Goal: Information Seeking & Learning: Learn about a topic

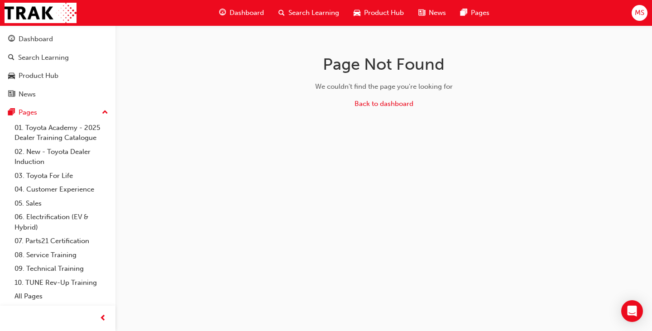
click at [232, 12] on span "Dashboard" at bounding box center [246, 13] width 34 height 10
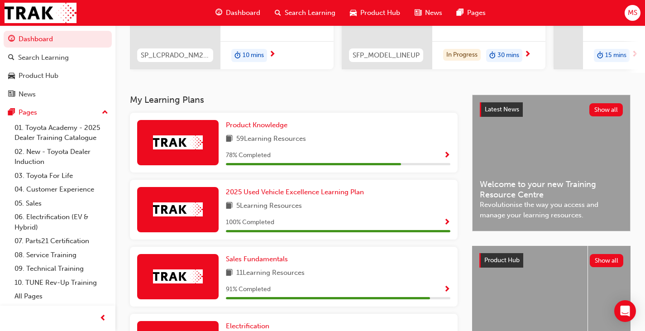
scroll to position [45, 0]
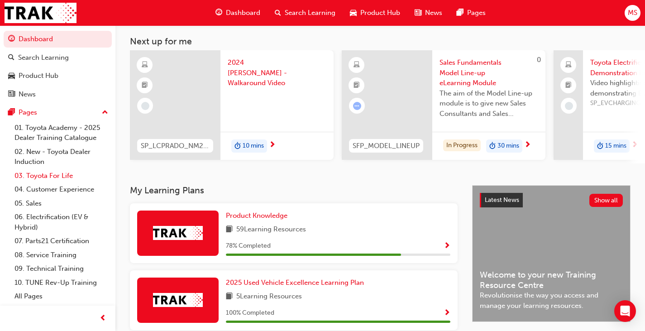
click at [52, 176] on link "03. Toyota For Life" at bounding box center [61, 176] width 101 height 14
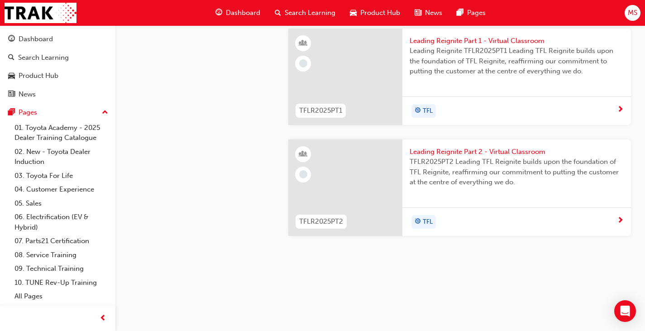
scroll to position [860, 0]
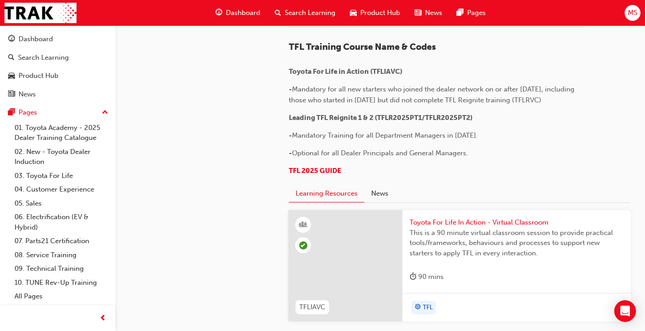
click at [239, 15] on span "Dashboard" at bounding box center [243, 13] width 34 height 10
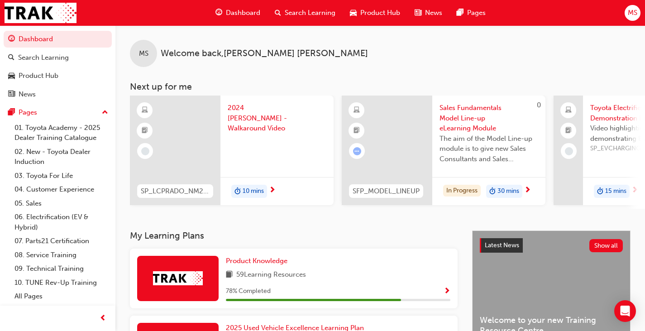
click at [527, 190] on span "next-icon" at bounding box center [527, 190] width 7 height 8
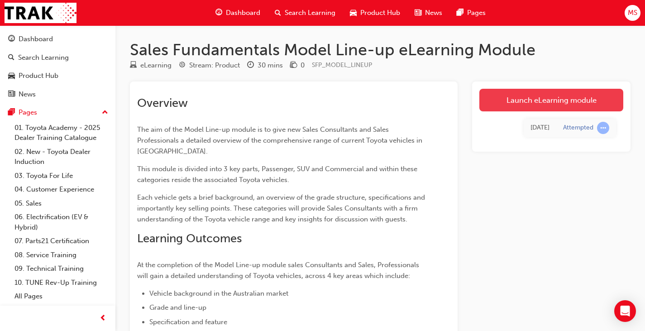
click at [546, 98] on link "Launch eLearning module" at bounding box center [551, 100] width 144 height 23
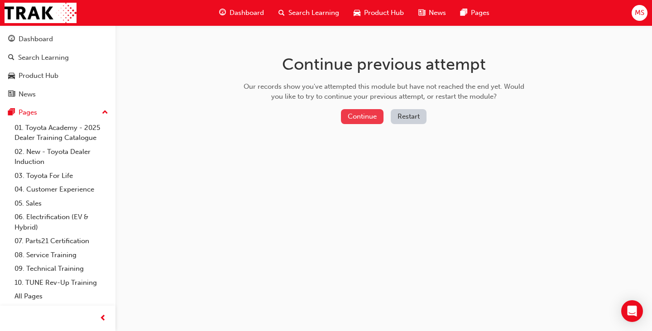
click at [367, 116] on button "Continue" at bounding box center [362, 116] width 43 height 15
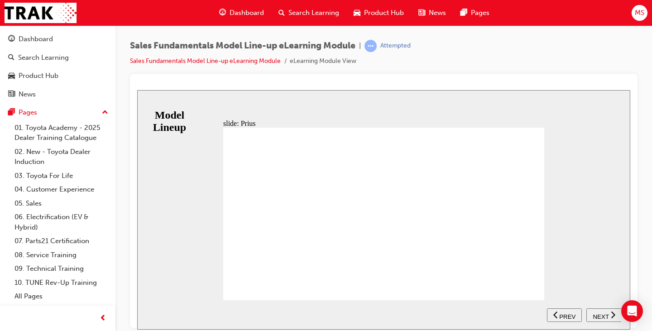
click at [248, 10] on span "Dashboard" at bounding box center [246, 13] width 34 height 10
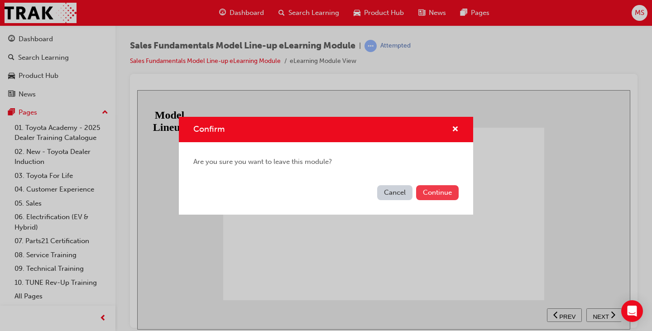
click at [429, 189] on button "Continue" at bounding box center [437, 192] width 43 height 15
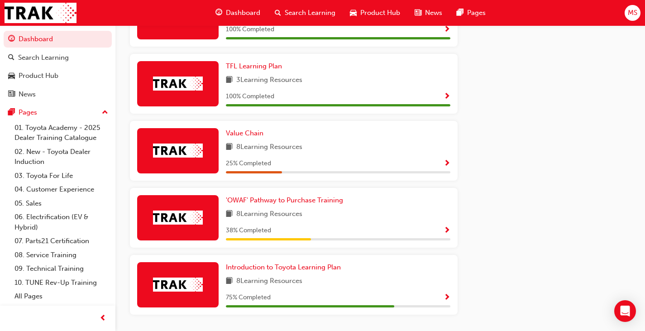
scroll to position [561, 0]
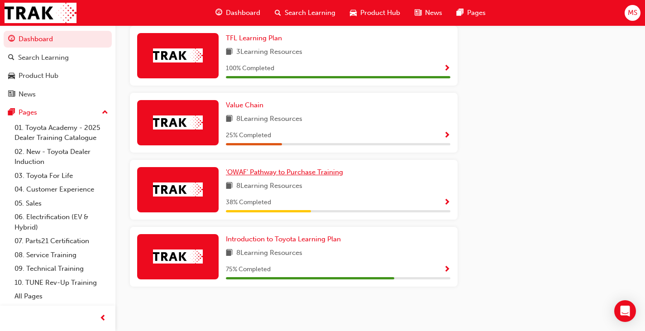
click at [266, 169] on span "'OWAF' Pathway to Purchase Training" at bounding box center [284, 172] width 117 height 8
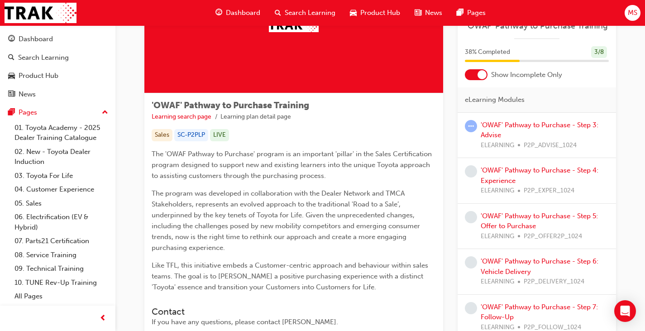
scroll to position [91, 0]
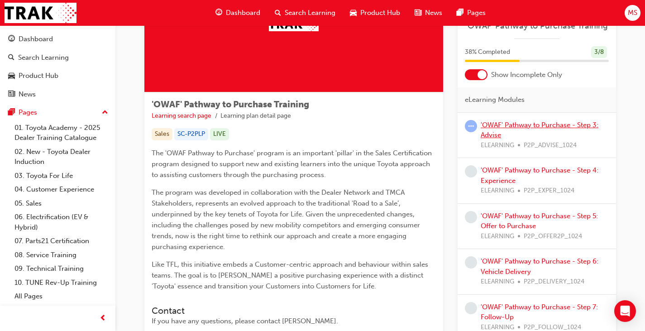
click at [522, 125] on link "'OWAF' Pathway to Purchase - Step 3: Advise" at bounding box center [540, 130] width 118 height 19
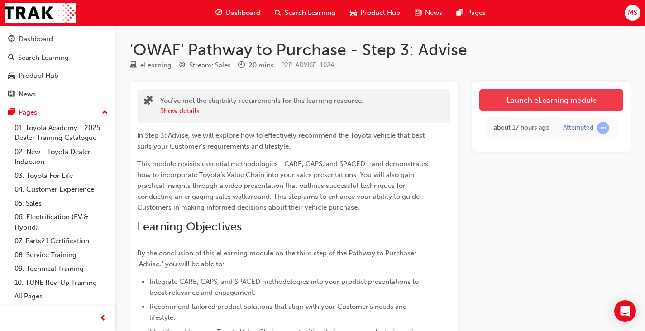
click at [522, 101] on link "Launch eLearning module" at bounding box center [551, 100] width 144 height 23
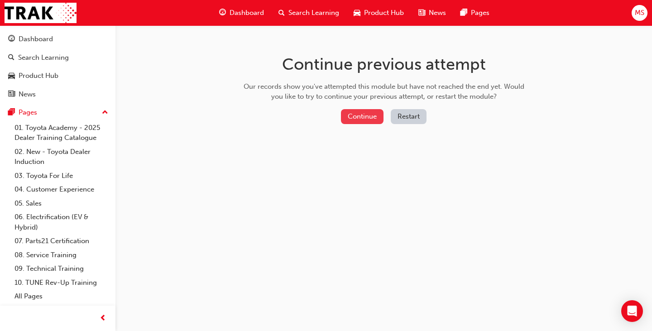
click at [352, 117] on button "Continue" at bounding box center [362, 116] width 43 height 15
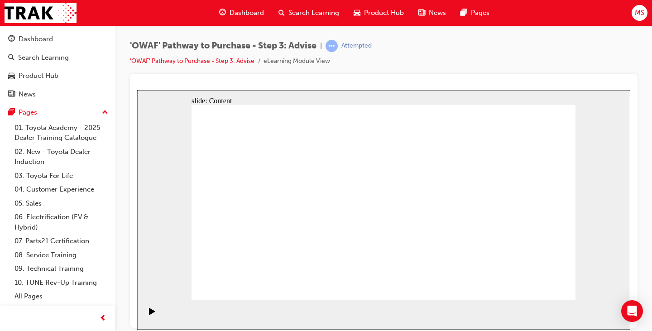
drag, startPoint x: 454, startPoint y: 267, endPoint x: 504, endPoint y: 287, distance: 54.4
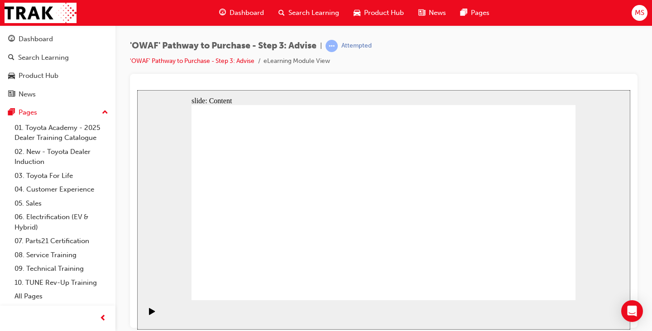
drag, startPoint x: 410, startPoint y: 191, endPoint x: 427, endPoint y: 190, distance: 17.7
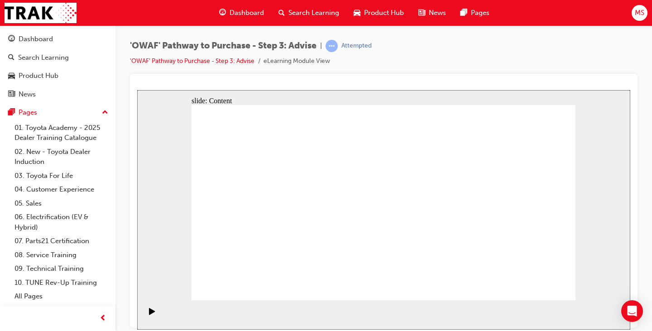
drag, startPoint x: 285, startPoint y: 248, endPoint x: 319, endPoint y: 244, distance: 34.6
drag, startPoint x: 319, startPoint y: 244, endPoint x: 349, endPoint y: 237, distance: 31.2
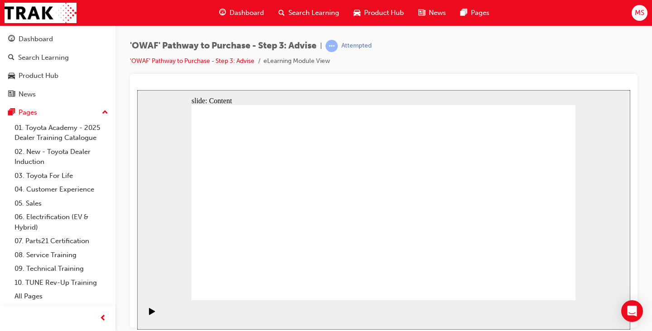
drag, startPoint x: 350, startPoint y: 237, endPoint x: 354, endPoint y: 238, distance: 4.6
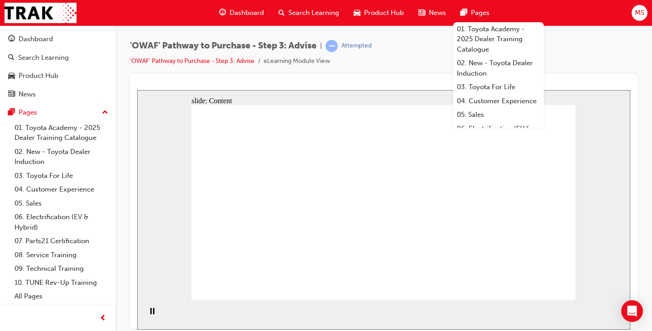
click at [610, 181] on div "slide: Content How to actively listen to your Customers Pay attention and maint…" at bounding box center [383, 209] width 493 height 239
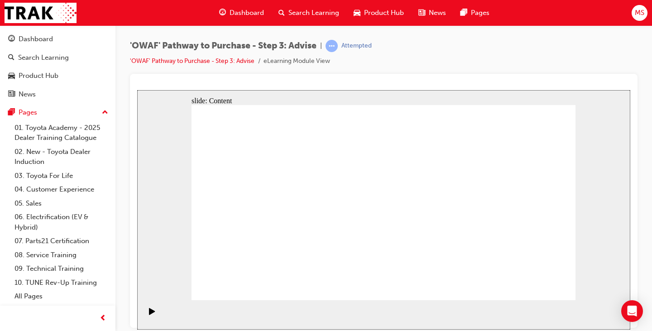
drag, startPoint x: 368, startPoint y: 226, endPoint x: 381, endPoint y: 246, distance: 24.2
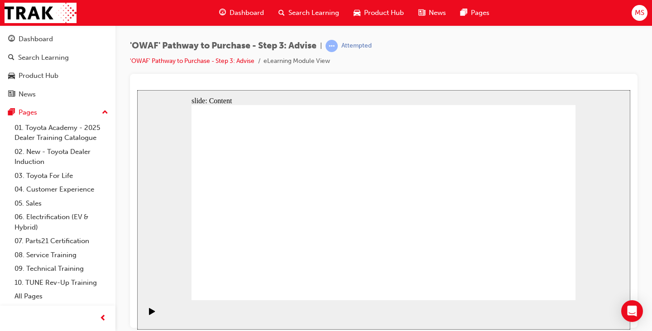
drag, startPoint x: 445, startPoint y: 258, endPoint x: 444, endPoint y: 251, distance: 7.3
drag, startPoint x: 439, startPoint y: 236, endPoint x: 423, endPoint y: 239, distance: 15.7
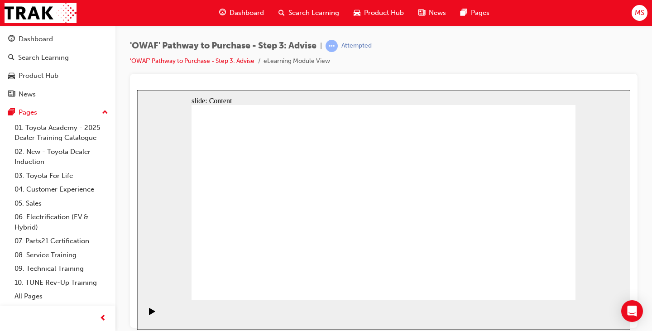
drag, startPoint x: 423, startPoint y: 239, endPoint x: 440, endPoint y: 237, distance: 17.3
drag, startPoint x: 489, startPoint y: 208, endPoint x: 496, endPoint y: 246, distance: 38.7
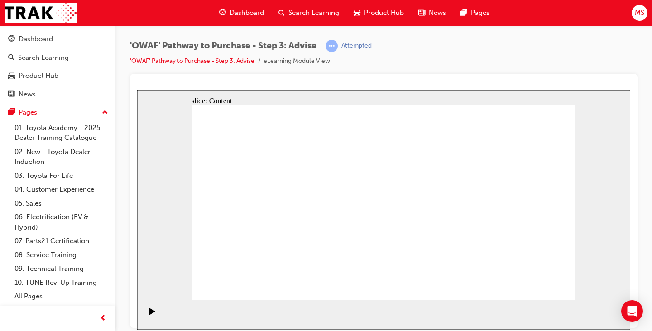
drag, startPoint x: 535, startPoint y: 266, endPoint x: 509, endPoint y: 279, distance: 28.9
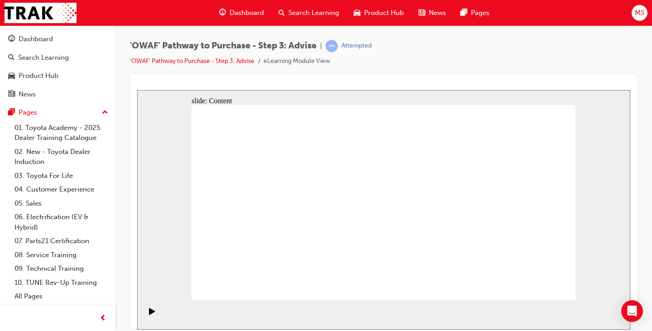
drag, startPoint x: 373, startPoint y: 259, endPoint x: 383, endPoint y: 257, distance: 9.8
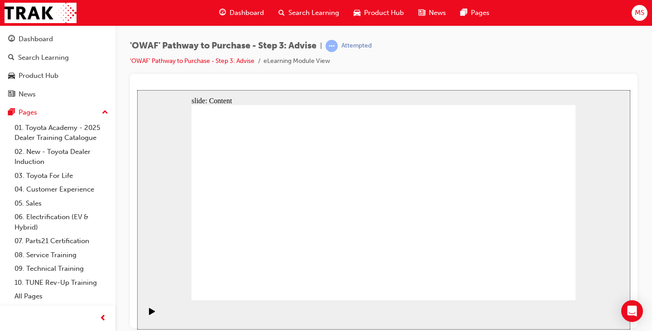
drag, startPoint x: 240, startPoint y: 209, endPoint x: 229, endPoint y: 181, distance: 30.3
drag, startPoint x: 226, startPoint y: 161, endPoint x: 232, endPoint y: 146, distance: 16.1
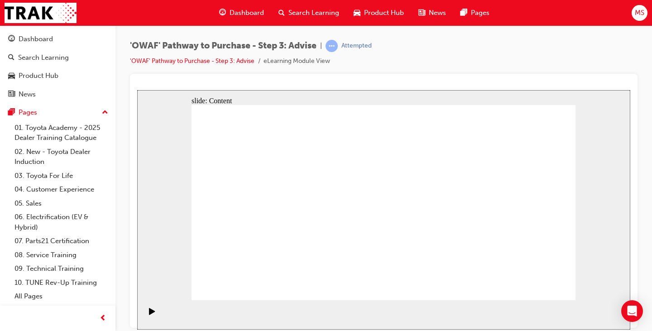
drag, startPoint x: 269, startPoint y: 121, endPoint x: 288, endPoint y: 147, distance: 31.8
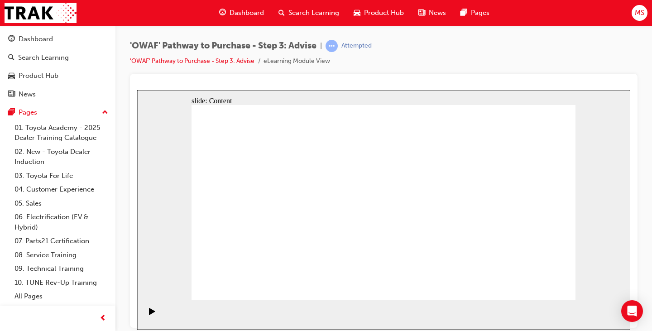
drag, startPoint x: 372, startPoint y: 186, endPoint x: 367, endPoint y: 183, distance: 5.3
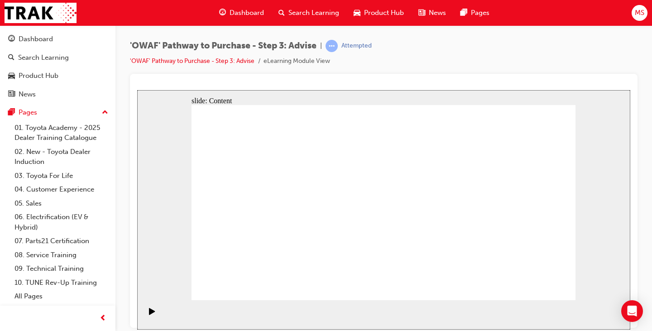
drag, startPoint x: 397, startPoint y: 266, endPoint x: 293, endPoint y: 188, distance: 129.7
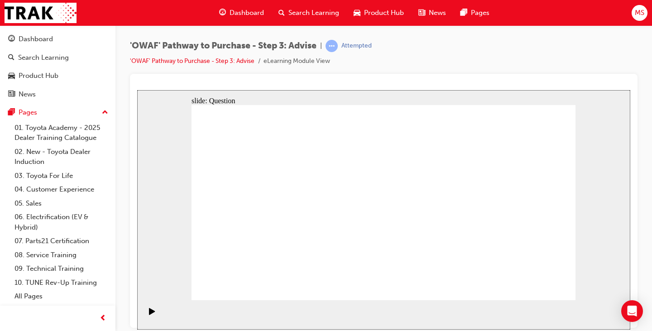
drag, startPoint x: 470, startPoint y: 260, endPoint x: 235, endPoint y: 207, distance: 240.7
drag, startPoint x: 258, startPoint y: 262, endPoint x: 264, endPoint y: 237, distance: 26.4
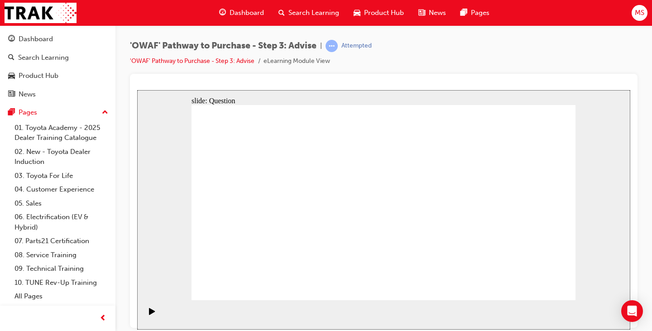
drag, startPoint x: 319, startPoint y: 265, endPoint x: 356, endPoint y: 190, distance: 84.0
drag, startPoint x: 397, startPoint y: 264, endPoint x: 294, endPoint y: 207, distance: 117.7
drag, startPoint x: 326, startPoint y: 246, endPoint x: 322, endPoint y: 255, distance: 9.3
drag, startPoint x: 335, startPoint y: 240, endPoint x: 315, endPoint y: 239, distance: 19.9
drag, startPoint x: 449, startPoint y: 242, endPoint x: 435, endPoint y: 199, distance: 44.8
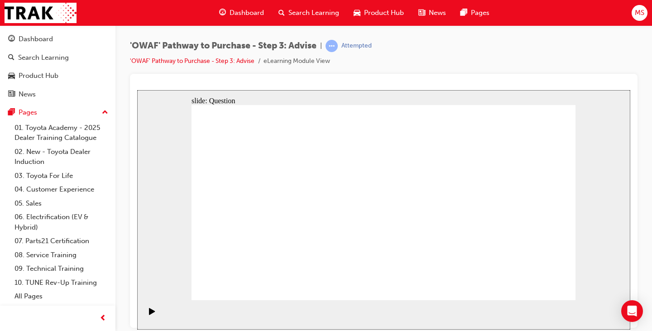
drag, startPoint x: 526, startPoint y: 227, endPoint x: 408, endPoint y: 227, distance: 118.1
drag, startPoint x: 506, startPoint y: 227, endPoint x: 310, endPoint y: 231, distance: 196.0
drag, startPoint x: 514, startPoint y: 232, endPoint x: 394, endPoint y: 228, distance: 119.6
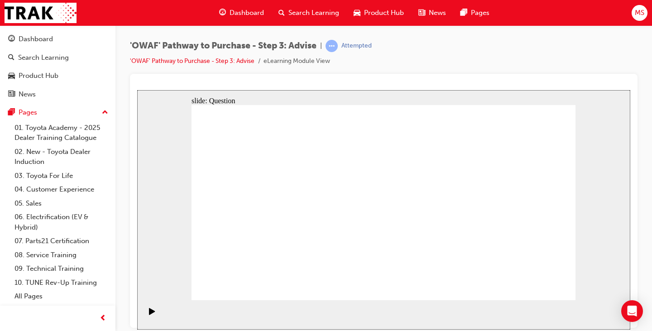
drag, startPoint x: 506, startPoint y: 239, endPoint x: 409, endPoint y: 240, distance: 97.8
drag, startPoint x: 512, startPoint y: 230, endPoint x: 415, endPoint y: 231, distance: 96.8
drag, startPoint x: 498, startPoint y: 228, endPoint x: 265, endPoint y: 215, distance: 233.9
drag, startPoint x: 499, startPoint y: 232, endPoint x: 275, endPoint y: 211, distance: 225.5
drag, startPoint x: 518, startPoint y: 240, endPoint x: 299, endPoint y: 234, distance: 219.1
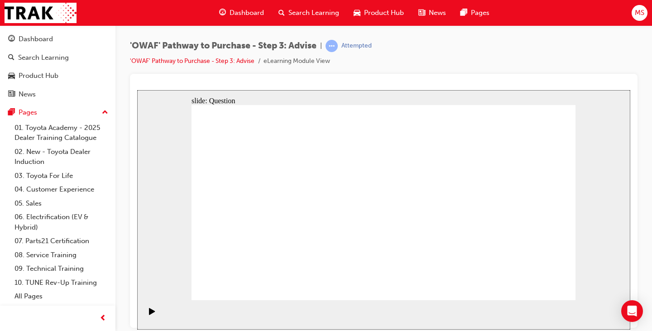
drag, startPoint x: 250, startPoint y: 184, endPoint x: 382, endPoint y: 205, distance: 134.3
drag, startPoint x: 262, startPoint y: 216, endPoint x: 402, endPoint y: 216, distance: 140.3
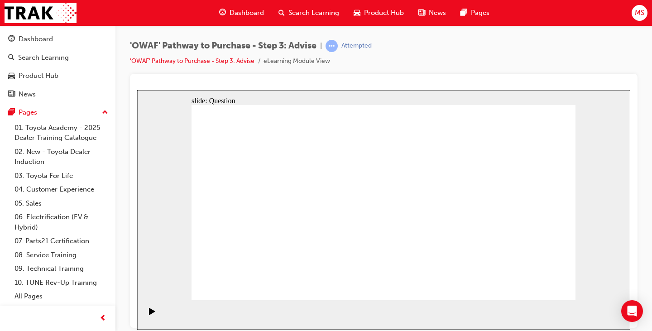
drag, startPoint x: 310, startPoint y: 218, endPoint x: 412, endPoint y: 219, distance: 101.4
drag, startPoint x: 274, startPoint y: 243, endPoint x: 460, endPoint y: 225, distance: 187.3
drag, startPoint x: 316, startPoint y: 245, endPoint x: 471, endPoint y: 232, distance: 155.4
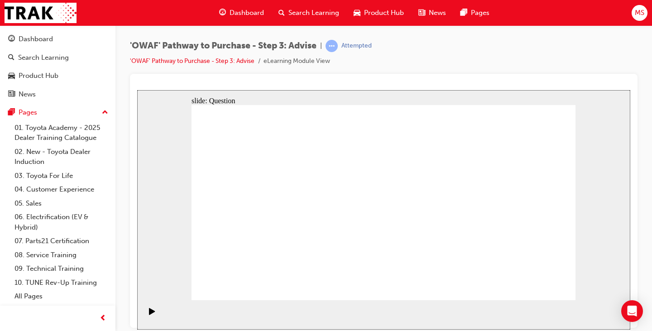
drag, startPoint x: 542, startPoint y: 188, endPoint x: 352, endPoint y: 271, distance: 207.3
drag, startPoint x: 415, startPoint y: 186, endPoint x: 260, endPoint y: 254, distance: 170.0
drag, startPoint x: 267, startPoint y: 178, endPoint x: 379, endPoint y: 259, distance: 137.9
drag, startPoint x: 233, startPoint y: 186, endPoint x: 312, endPoint y: 259, distance: 107.6
drag, startPoint x: 313, startPoint y: 259, endPoint x: 505, endPoint y: 261, distance: 191.9
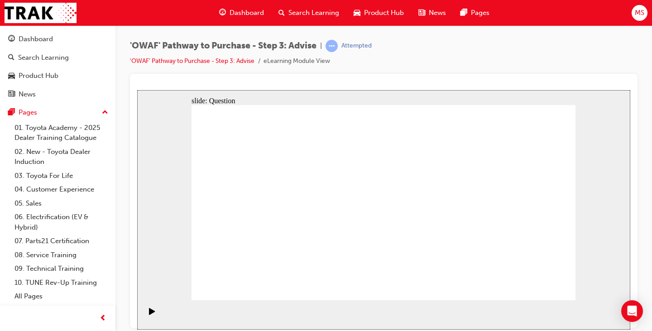
drag, startPoint x: 384, startPoint y: 194, endPoint x: 236, endPoint y: 270, distance: 166.0
drag, startPoint x: 468, startPoint y: 181, endPoint x: 318, endPoint y: 256, distance: 168.0
drag, startPoint x: 490, startPoint y: 181, endPoint x: 411, endPoint y: 246, distance: 101.9
drag, startPoint x: 301, startPoint y: 185, endPoint x: 533, endPoint y: 260, distance: 243.6
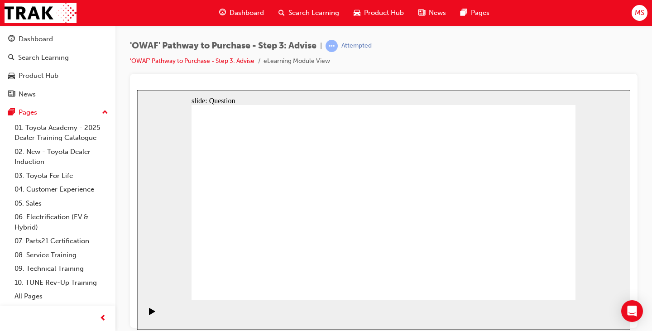
drag, startPoint x: 339, startPoint y: 173, endPoint x: 463, endPoint y: 252, distance: 147.4
drag, startPoint x: 276, startPoint y: 262, endPoint x: 271, endPoint y: 191, distance: 71.2
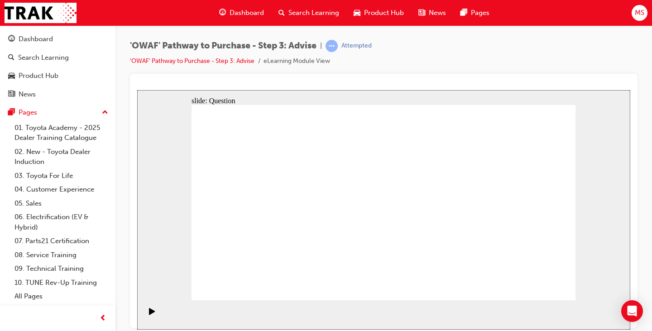
drag, startPoint x: 416, startPoint y: 177, endPoint x: 268, endPoint y: 180, distance: 148.5
drag, startPoint x: 391, startPoint y: 180, endPoint x: 238, endPoint y: 179, distance: 152.1
drag, startPoint x: 374, startPoint y: 181, endPoint x: 222, endPoint y: 218, distance: 156.6
drag, startPoint x: 408, startPoint y: 186, endPoint x: 261, endPoint y: 222, distance: 151.5
drag, startPoint x: 269, startPoint y: 245, endPoint x: 296, endPoint y: 247, distance: 27.2
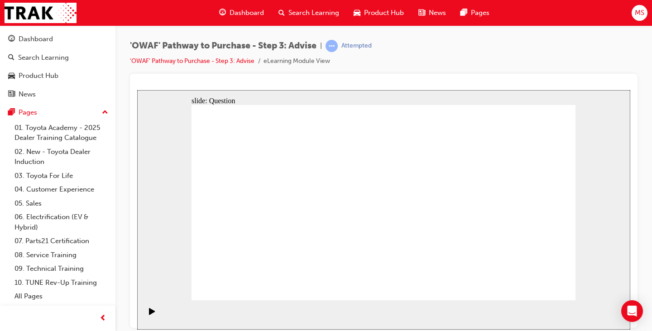
drag, startPoint x: 272, startPoint y: 248, endPoint x: 525, endPoint y: 196, distance: 258.5
drag, startPoint x: 463, startPoint y: 186, endPoint x: 282, endPoint y: 264, distance: 197.2
drag, startPoint x: 303, startPoint y: 260, endPoint x: 264, endPoint y: 181, distance: 88.0
drag, startPoint x: 426, startPoint y: 185, endPoint x: 265, endPoint y: 191, distance: 160.8
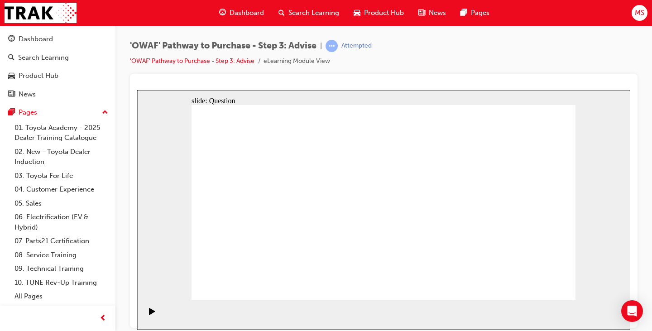
drag, startPoint x: 423, startPoint y: 184, endPoint x: 244, endPoint y: 258, distance: 193.1
drag, startPoint x: 270, startPoint y: 262, endPoint x: 308, endPoint y: 178, distance: 91.9
drag, startPoint x: 353, startPoint y: 253, endPoint x: 373, endPoint y: 172, distance: 82.4
drag, startPoint x: 398, startPoint y: 247, endPoint x: 413, endPoint y: 174, distance: 74.4
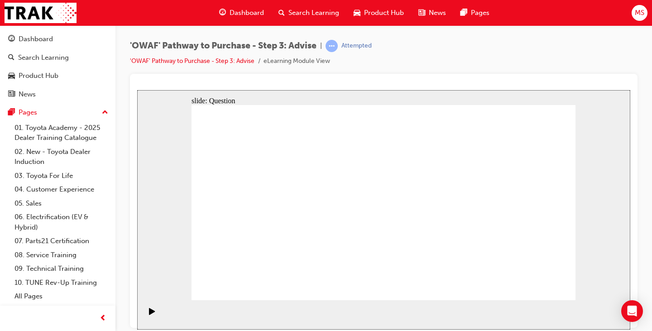
drag, startPoint x: 419, startPoint y: 244, endPoint x: 436, endPoint y: 186, distance: 60.9
drag, startPoint x: 450, startPoint y: 250, endPoint x: 448, endPoint y: 165, distance: 85.1
drag, startPoint x: 491, startPoint y: 256, endPoint x: 434, endPoint y: 169, distance: 104.1
drag, startPoint x: 525, startPoint y: 247, endPoint x: 440, endPoint y: 176, distance: 111.1
drag, startPoint x: 230, startPoint y: 245, endPoint x: 273, endPoint y: 247, distance: 42.6
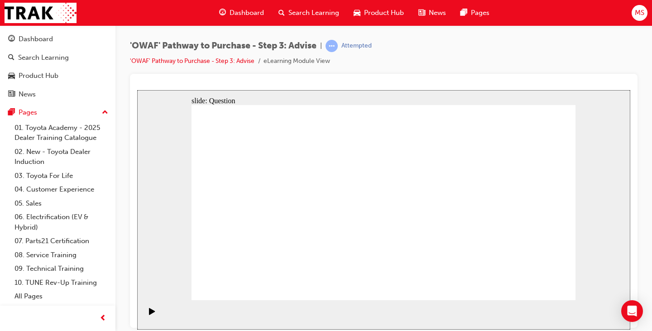
drag, startPoint x: 376, startPoint y: 183, endPoint x: 227, endPoint y: 262, distance: 168.5
drag, startPoint x: 238, startPoint y: 181, endPoint x: 317, endPoint y: 254, distance: 107.3
drag, startPoint x: 535, startPoint y: 186, endPoint x: 334, endPoint y: 265, distance: 216.4
drag, startPoint x: 278, startPoint y: 187, endPoint x: 396, endPoint y: 262, distance: 140.4
drag, startPoint x: 503, startPoint y: 188, endPoint x: 424, endPoint y: 264, distance: 109.8
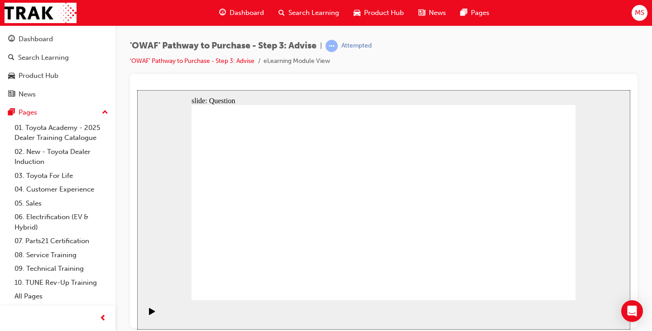
drag, startPoint x: 454, startPoint y: 190, endPoint x: 455, endPoint y: 265, distance: 75.1
drag, startPoint x: 349, startPoint y: 232, endPoint x: 518, endPoint y: 268, distance: 172.6
drag, startPoint x: 495, startPoint y: 253, endPoint x: 510, endPoint y: 261, distance: 16.2
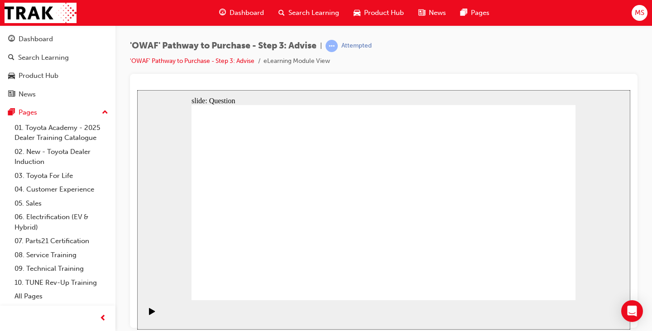
drag, startPoint x: 529, startPoint y: 257, endPoint x: 493, endPoint y: 252, distance: 36.6
drag, startPoint x: 344, startPoint y: 179, endPoint x: 530, endPoint y: 249, distance: 198.8
drag, startPoint x: 307, startPoint y: 256, endPoint x: 386, endPoint y: 193, distance: 101.5
drag, startPoint x: 467, startPoint y: 261, endPoint x: 328, endPoint y: 269, distance: 138.7
drag, startPoint x: 223, startPoint y: 187, endPoint x: 458, endPoint y: 270, distance: 250.0
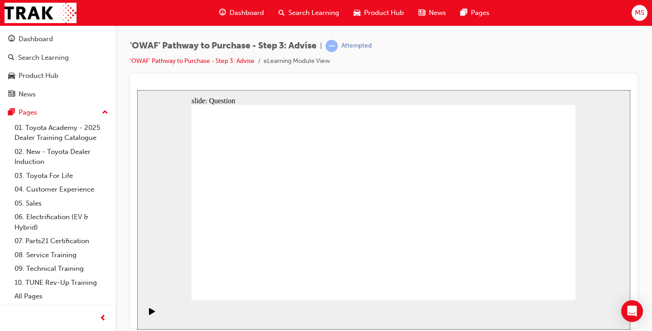
drag, startPoint x: 457, startPoint y: 269, endPoint x: 481, endPoint y: 202, distance: 71.1
drag, startPoint x: 234, startPoint y: 182, endPoint x: 464, endPoint y: 255, distance: 242.0
drag, startPoint x: 505, startPoint y: 202, endPoint x: 506, endPoint y: 196, distance: 6.2
drag, startPoint x: 515, startPoint y: 238, endPoint x: 536, endPoint y: 256, distance: 27.0
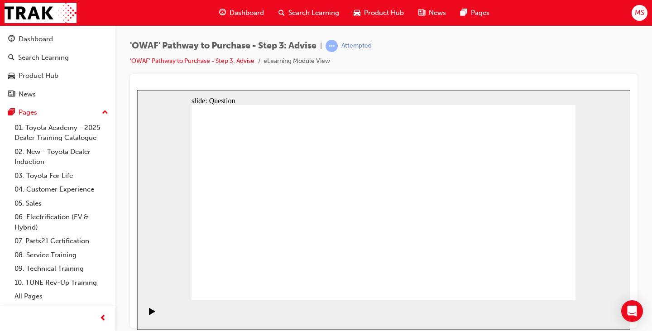
drag, startPoint x: 319, startPoint y: 182, endPoint x: 510, endPoint y: 274, distance: 211.9
drag, startPoint x: 515, startPoint y: 266, endPoint x: 514, endPoint y: 262, distance: 4.7
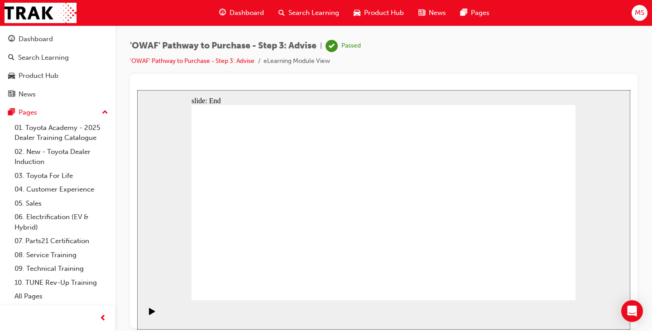
drag, startPoint x: 319, startPoint y: 253, endPoint x: 309, endPoint y: 256, distance: 10.8
click at [231, 62] on link "'OWAF' Pathway to Purchase - Step 3: Advise" at bounding box center [192, 61] width 124 height 8
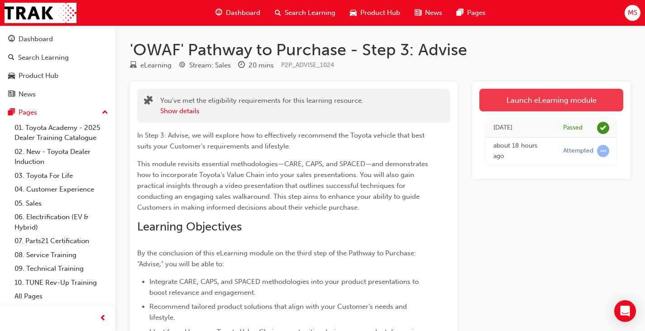
click at [550, 91] on link "Launch eLearning module" at bounding box center [551, 100] width 144 height 23
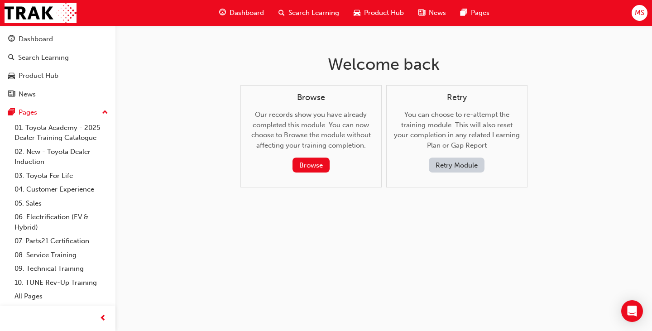
click at [241, 12] on span "Dashboard" at bounding box center [246, 13] width 34 height 10
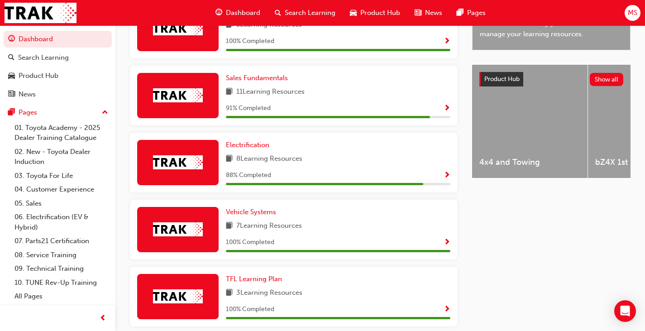
scroll to position [561, 0]
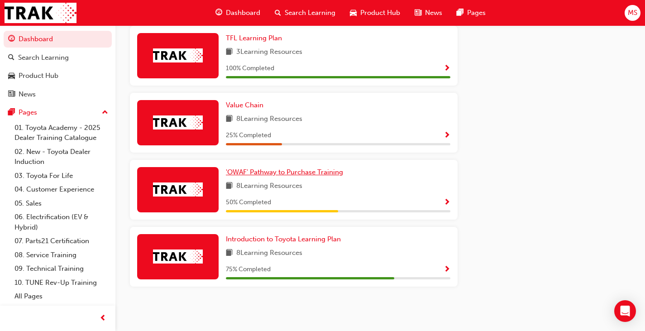
click at [266, 172] on span "'OWAF' Pathway to Purchase Training" at bounding box center [284, 172] width 117 height 8
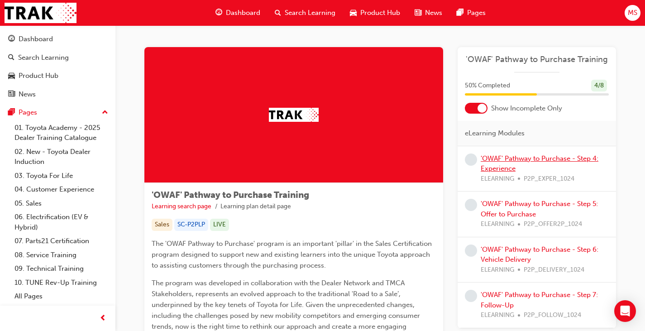
click at [560, 158] on link "'OWAF' Pathway to Purchase - Step 4: Experience" at bounding box center [540, 163] width 118 height 19
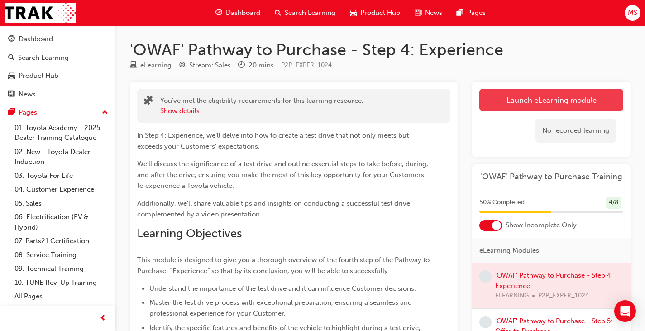
click at [569, 97] on link "Launch eLearning module" at bounding box center [551, 100] width 144 height 23
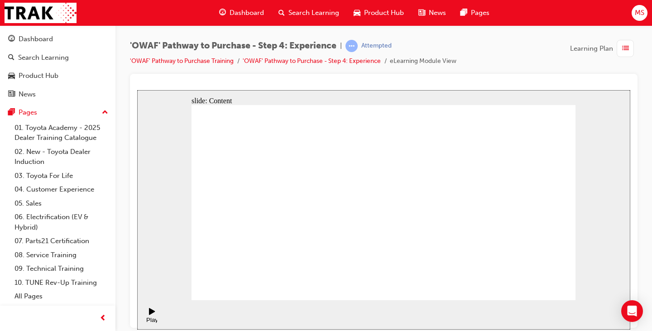
drag, startPoint x: 381, startPoint y: 186, endPoint x: 391, endPoint y: 188, distance: 10.9
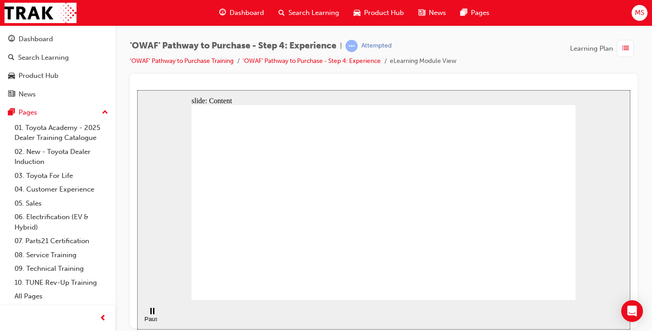
drag, startPoint x: 485, startPoint y: 207, endPoint x: 473, endPoint y: 210, distance: 12.2
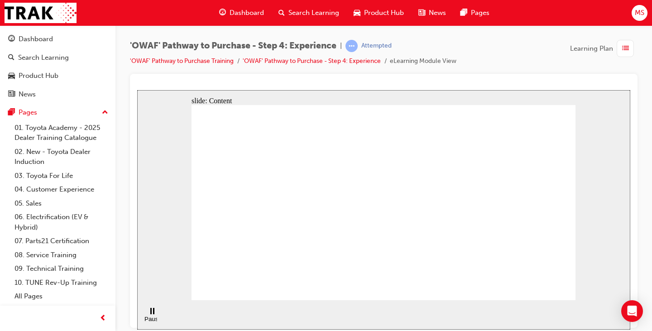
drag, startPoint x: 407, startPoint y: 189, endPoint x: 399, endPoint y: 243, distance: 54.9
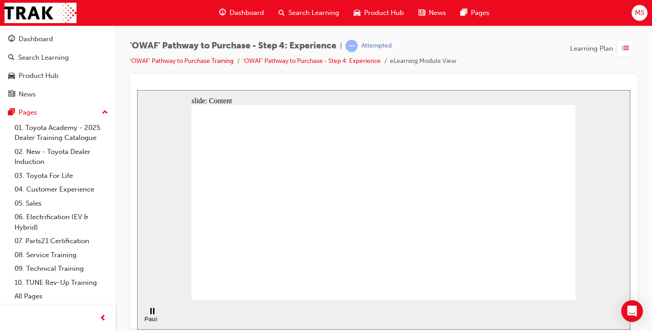
drag, startPoint x: 517, startPoint y: 181, endPoint x: 502, endPoint y: 163, distance: 22.8
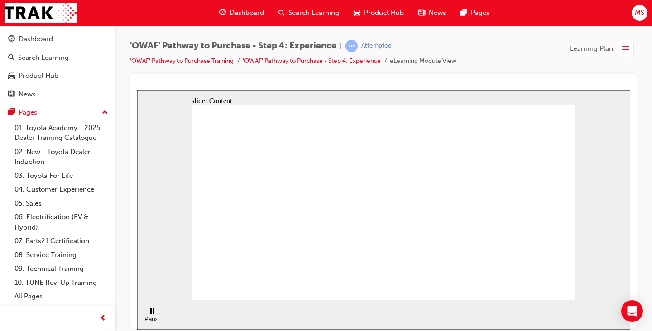
drag, startPoint x: 474, startPoint y: 141, endPoint x: 466, endPoint y: 128, distance: 15.4
drag, startPoint x: 466, startPoint y: 118, endPoint x: 495, endPoint y: 118, distance: 29.0
drag, startPoint x: 495, startPoint y: 118, endPoint x: 466, endPoint y: 151, distance: 44.2
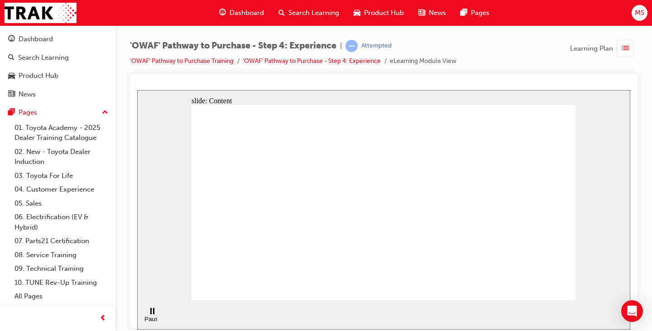
drag, startPoint x: 466, startPoint y: 151, endPoint x: 463, endPoint y: 117, distance: 34.0
drag, startPoint x: 461, startPoint y: 117, endPoint x: 307, endPoint y: 139, distance: 155.9
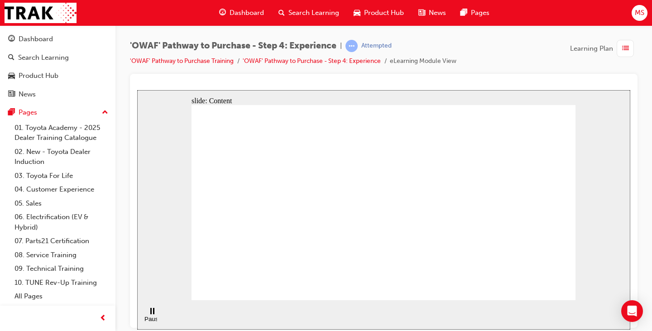
drag, startPoint x: 582, startPoint y: 229, endPoint x: 575, endPoint y: 253, distance: 24.9
click at [581, 242] on div "slide: Content Rectangle 9 Rectangle 1 Rectangle 4 Rectangle 1 Rectangle 2 Off-…" at bounding box center [383, 209] width 493 height 239
drag, startPoint x: 555, startPoint y: 286, endPoint x: 535, endPoint y: 294, distance: 21.3
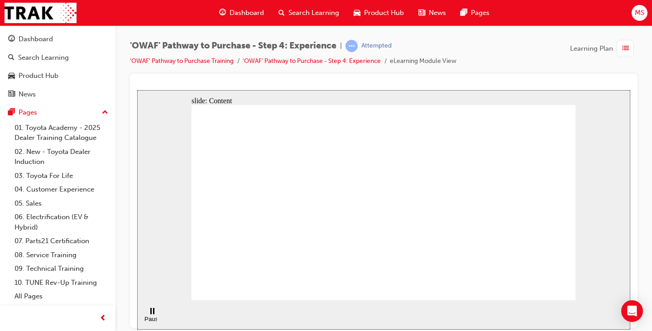
drag, startPoint x: 406, startPoint y: 202, endPoint x: 439, endPoint y: 192, distance: 34.4
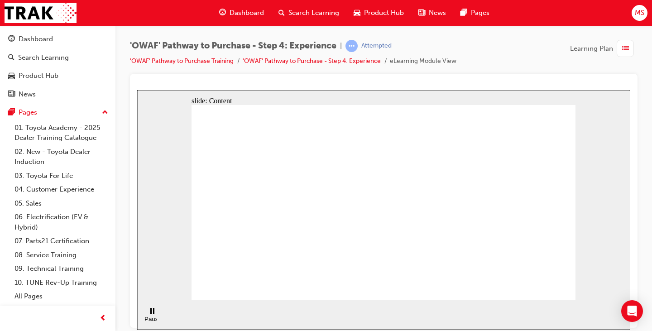
drag, startPoint x: 477, startPoint y: 196, endPoint x: 491, endPoint y: 155, distance: 43.8
drag, startPoint x: 480, startPoint y: 136, endPoint x: 469, endPoint y: 135, distance: 10.5
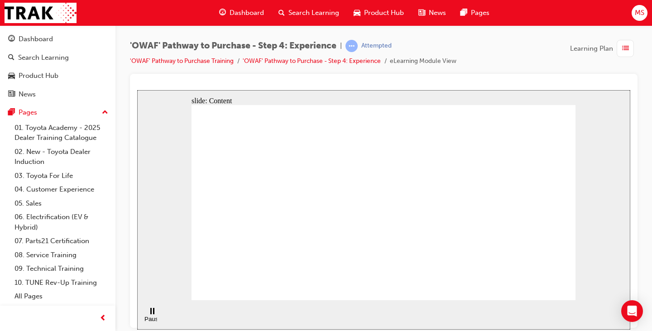
click at [358, 59] on link "'OWAF' Pathway to Purchase - Step 4: Experience" at bounding box center [312, 61] width 138 height 8
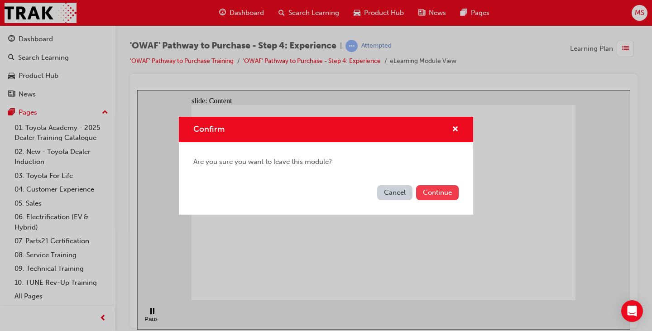
click at [434, 191] on button "Continue" at bounding box center [437, 192] width 43 height 15
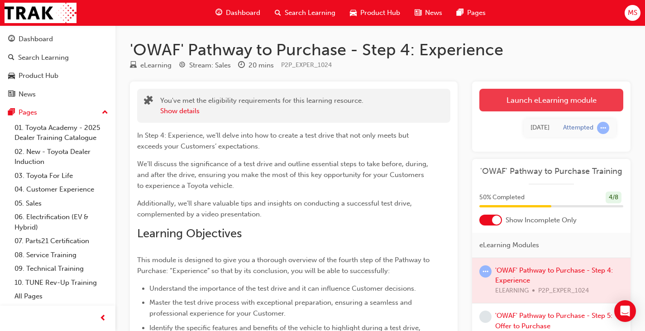
click at [521, 100] on link "Launch eLearning module" at bounding box center [551, 100] width 144 height 23
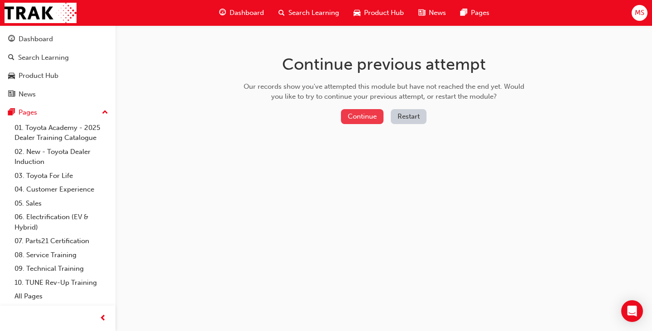
click at [371, 120] on button "Continue" at bounding box center [362, 116] width 43 height 15
